Goal: Task Accomplishment & Management: Complete application form

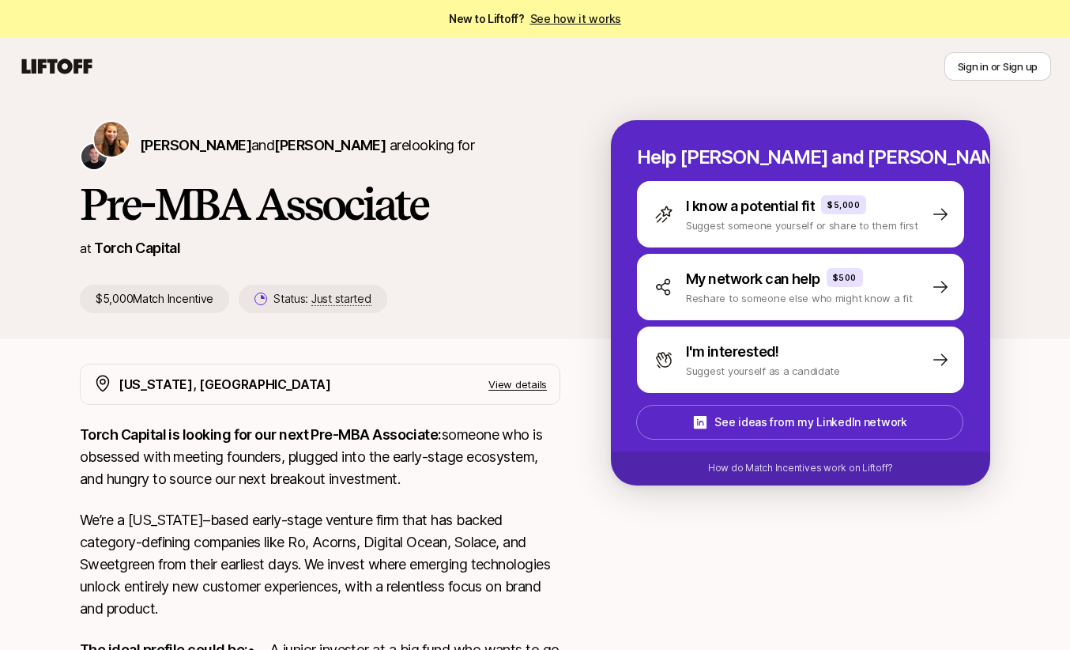
click at [48, 63] on icon at bounding box center [57, 66] width 76 height 22
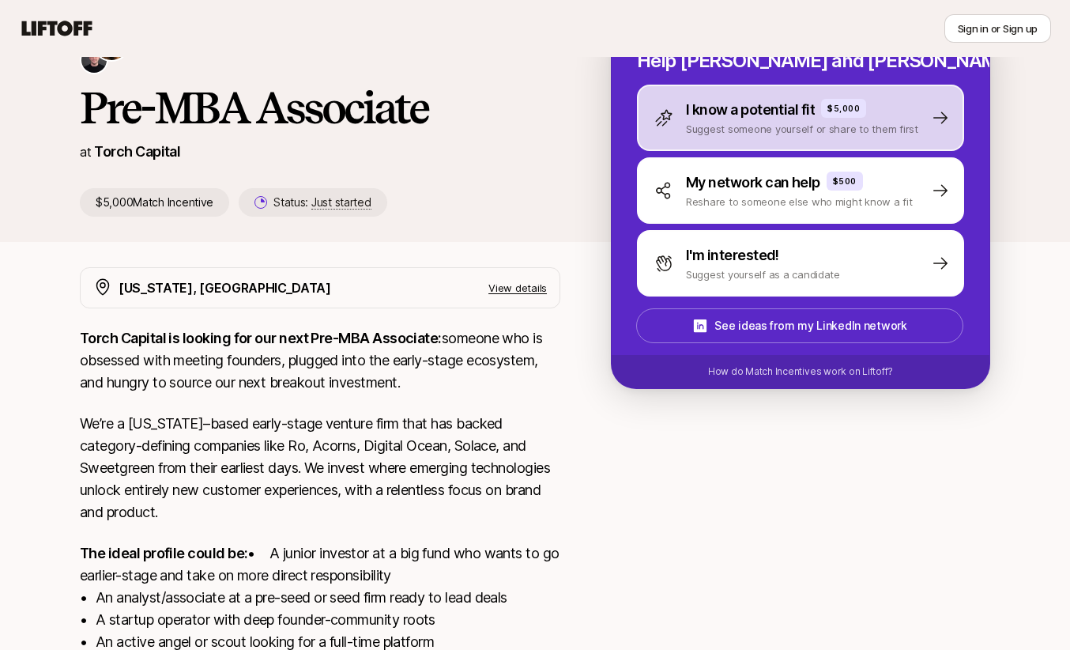
scroll to position [330, 0]
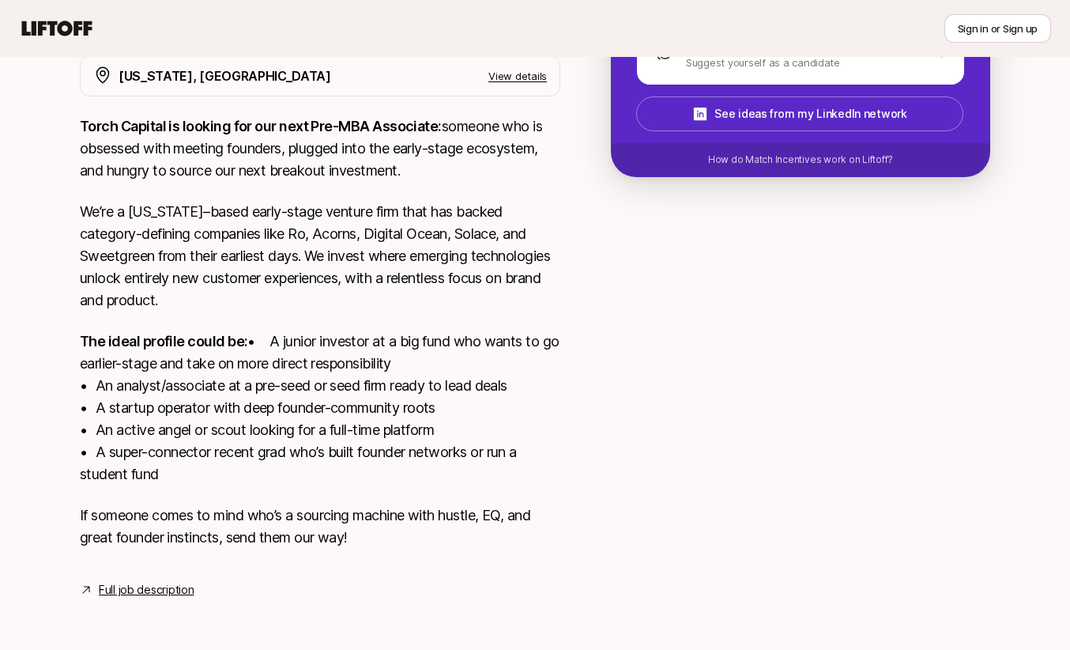
click at [126, 586] on link "Full job description" at bounding box center [146, 589] width 95 height 19
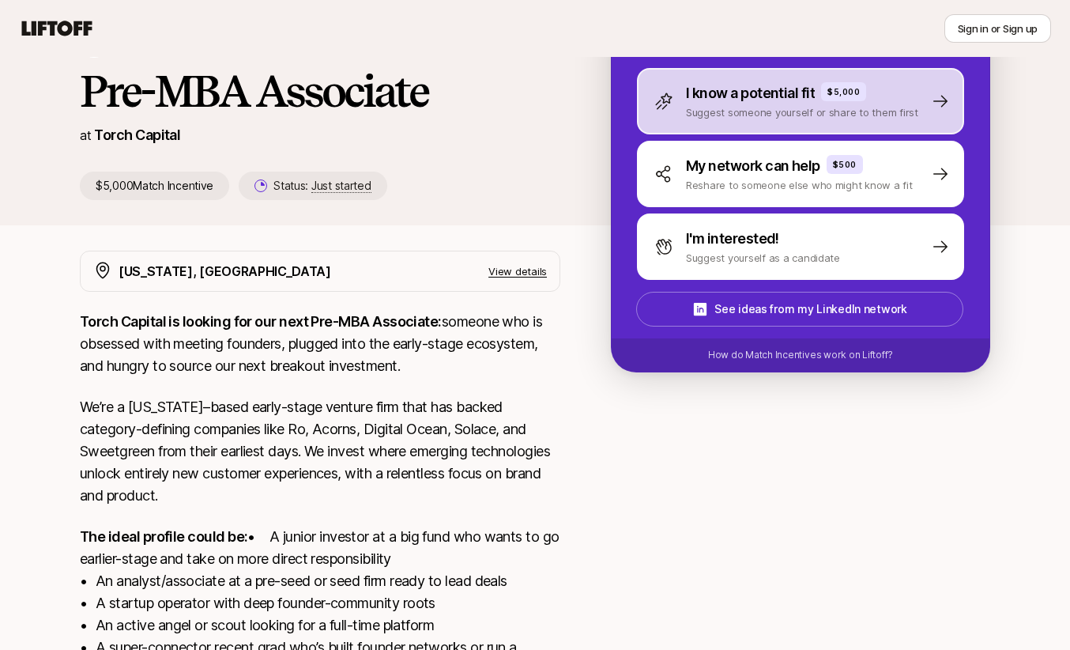
scroll to position [0, 0]
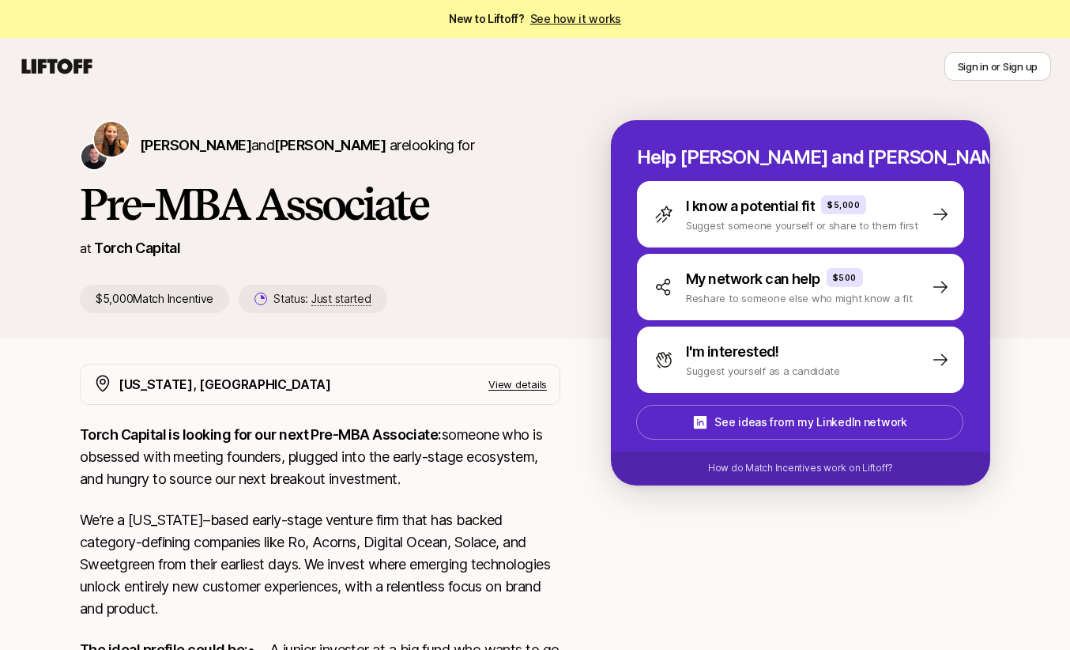
click at [30, 67] on icon at bounding box center [57, 66] width 76 height 22
click at [1000, 58] on button "Sign in or Sign up" at bounding box center [998, 66] width 107 height 28
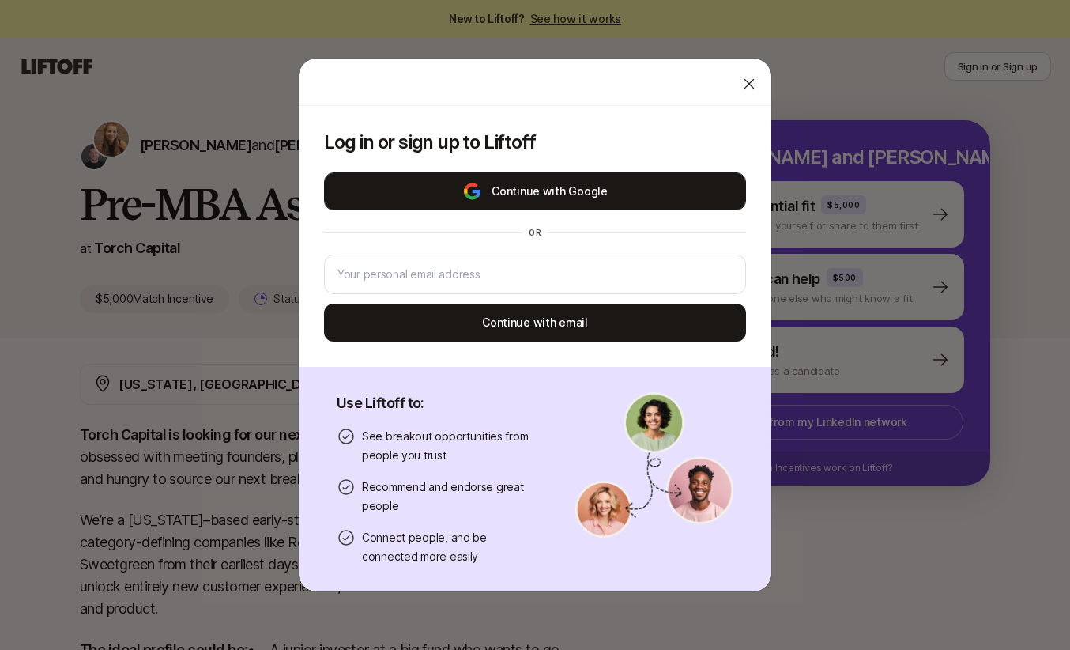
click at [575, 193] on button "Continue with Google" at bounding box center [535, 191] width 422 height 38
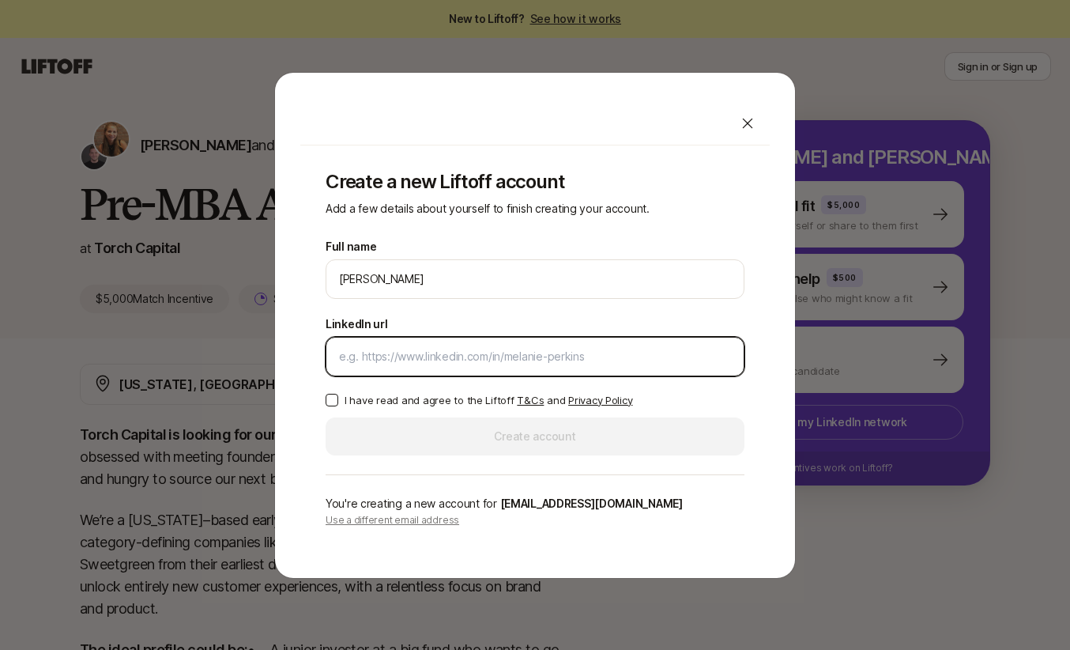
click at [394, 361] on input "LinkedIn url" at bounding box center [535, 356] width 392 height 19
paste input "[DOMAIN_NAME][URL][PERSON_NAME]"
type input "[DOMAIN_NAME][URL][PERSON_NAME]"
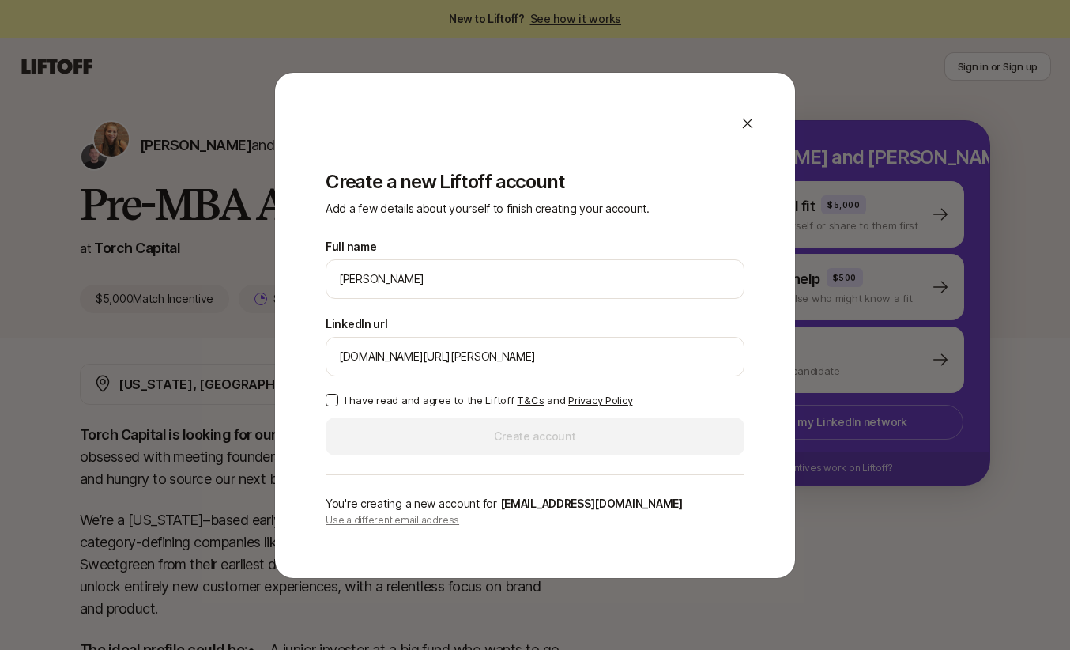
click at [338, 397] on button "I have read and agree to the Liftoff T&Cs and Privacy Policy" at bounding box center [332, 400] width 13 height 13
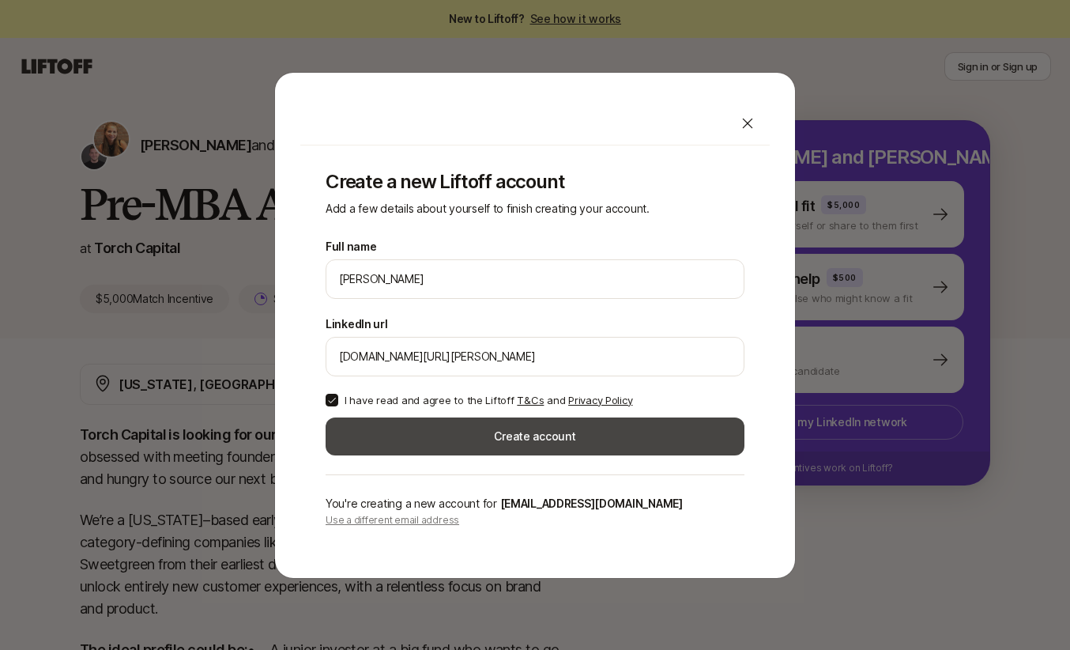
click at [456, 434] on button "Create account" at bounding box center [535, 436] width 419 height 38
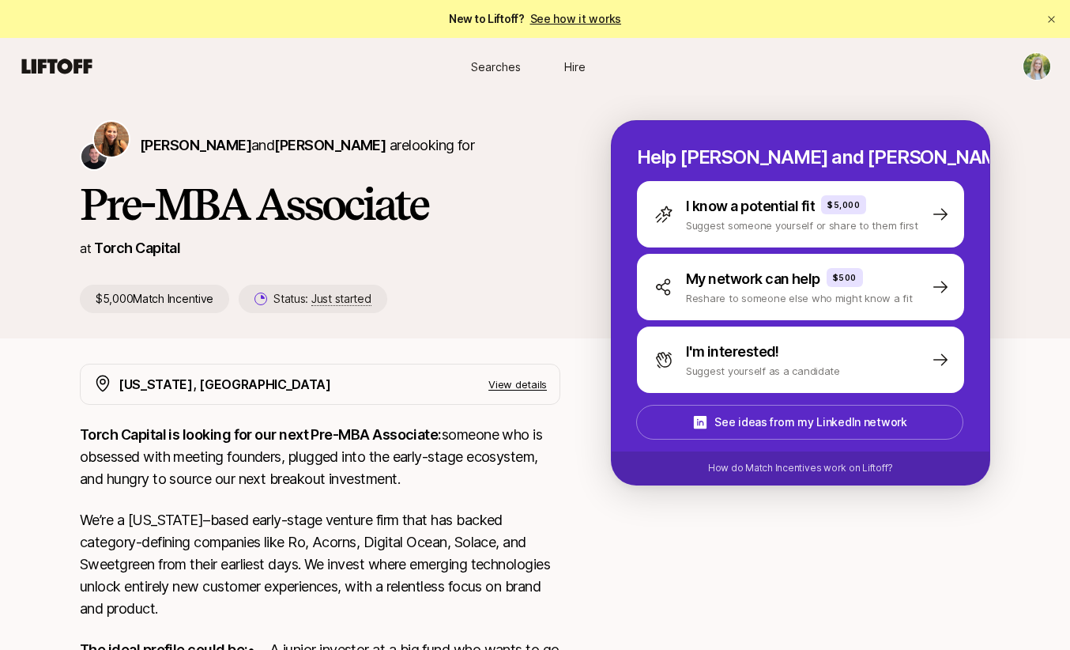
click at [490, 64] on span "Searches" at bounding box center [496, 66] width 50 height 17
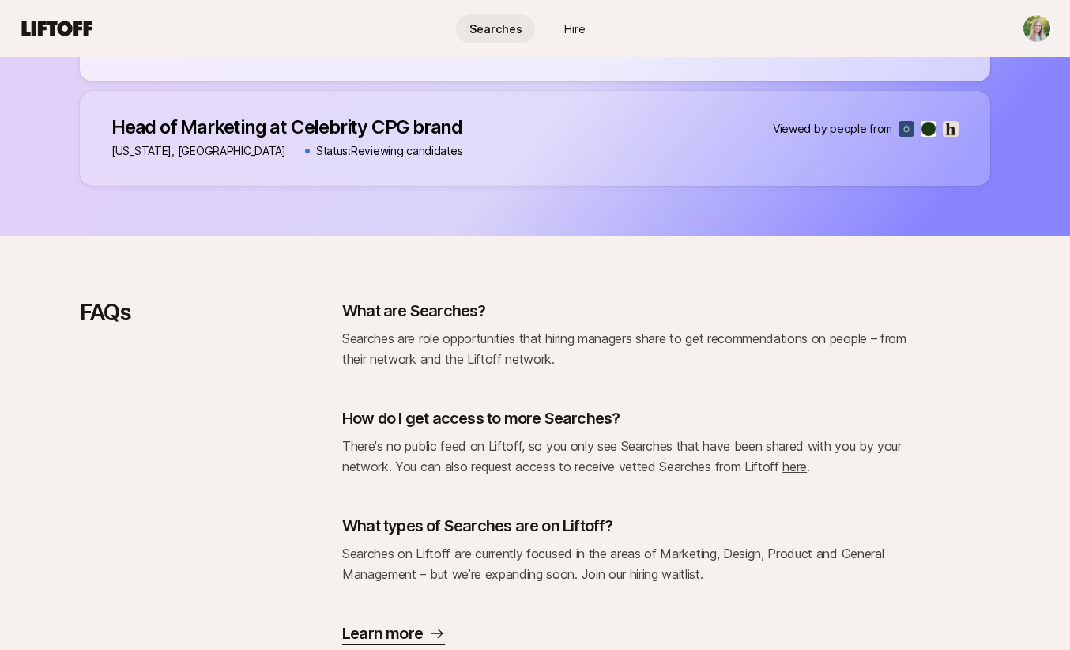
scroll to position [1148, 0]
